Goal: Task Accomplishment & Management: Use online tool/utility

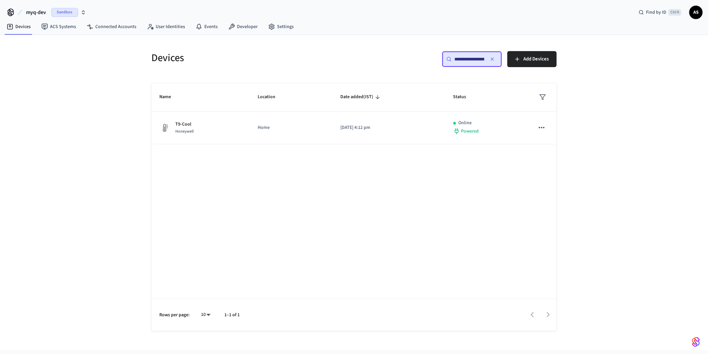
scroll to position [0, 52]
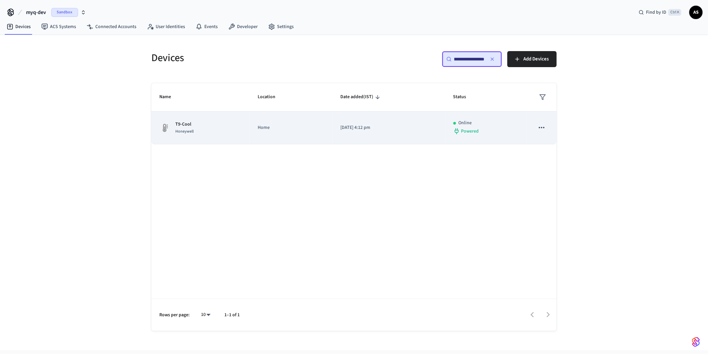
type input "**********"
click at [212, 128] on div "T9-Cool Honeywell" at bounding box center [200, 128] width 82 height 14
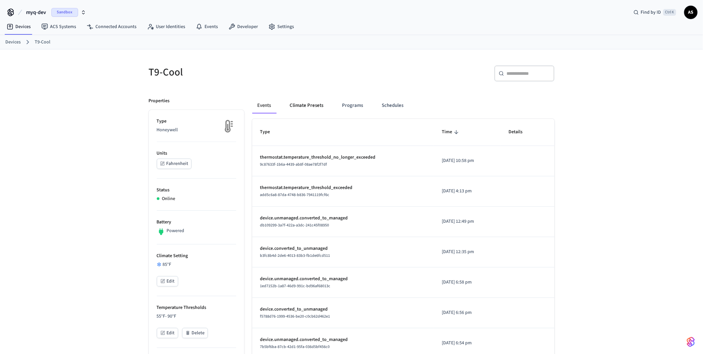
click at [318, 109] on button "Climate Presets" at bounding box center [306, 105] width 44 height 16
